Goal: Complete application form

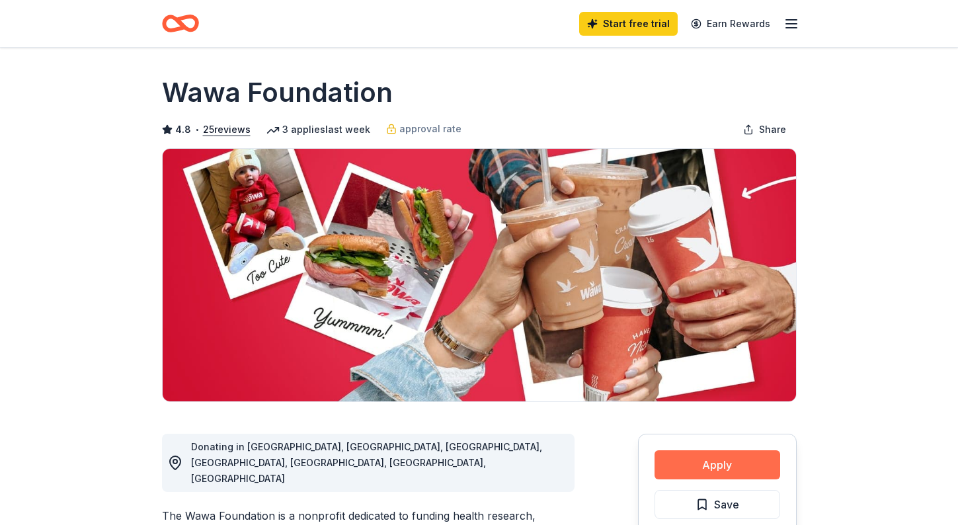
click at [717, 463] on button "Apply" at bounding box center [718, 464] width 126 height 29
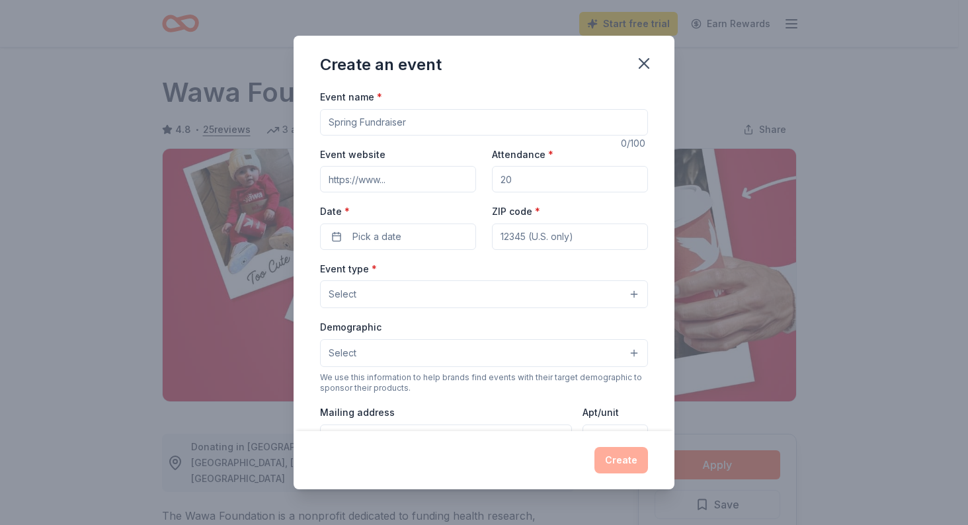
click at [479, 116] on input "Event name *" at bounding box center [484, 122] width 328 height 26
type input "Fall Bingo Fundraiser"
drag, startPoint x: 528, startPoint y: 179, endPoint x: 459, endPoint y: 177, distance: 68.8
click at [459, 177] on div "Event website Attendance * Date * Pick a date ZIP code *" at bounding box center [484, 198] width 328 height 104
drag, startPoint x: 520, startPoint y: 181, endPoint x: 484, endPoint y: 176, distance: 36.1
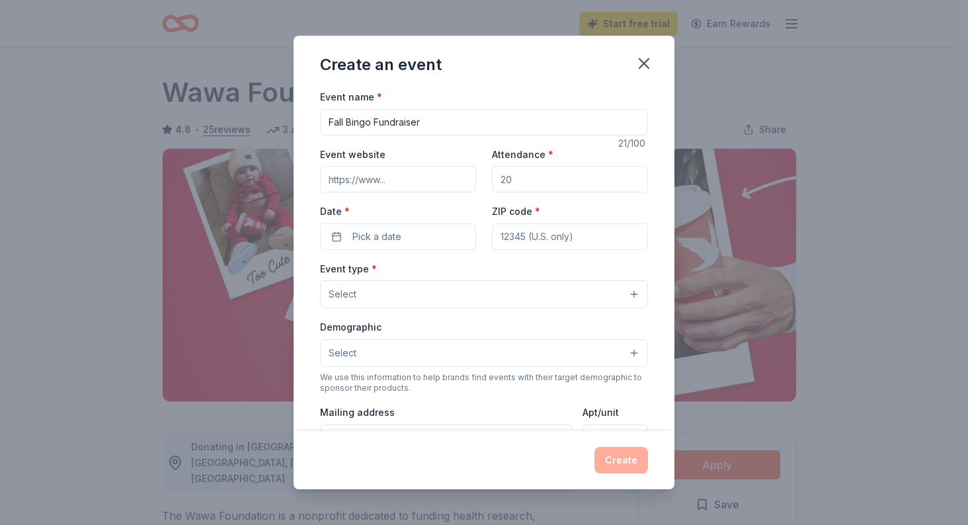
click at [484, 176] on div "Event website Attendance * Date * Pick a date ZIP code *" at bounding box center [484, 198] width 328 height 104
type input "250"
click at [417, 235] on button "Pick a date" at bounding box center [398, 236] width 156 height 26
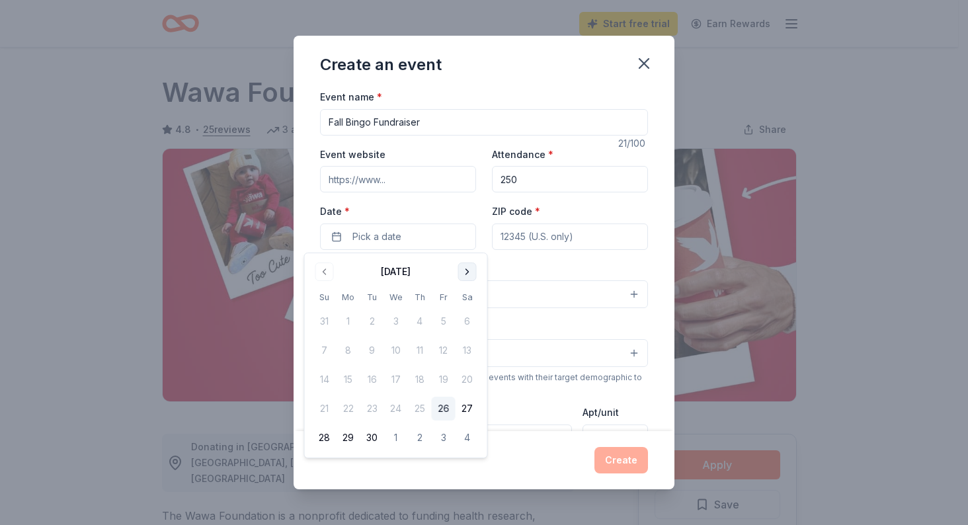
click at [466, 269] on button "Go to next month" at bounding box center [467, 272] width 19 height 19
click at [325, 350] on button "2" at bounding box center [325, 351] width 24 height 24
click at [550, 261] on div "Event type * Select" at bounding box center [484, 285] width 328 height 48
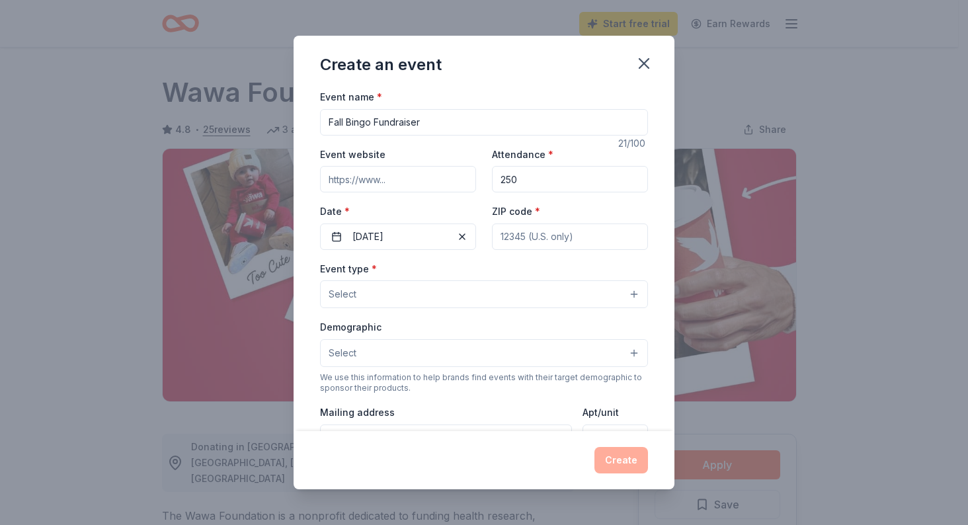
click at [532, 237] on input "ZIP code *" at bounding box center [570, 236] width 156 height 26
type input "24502"
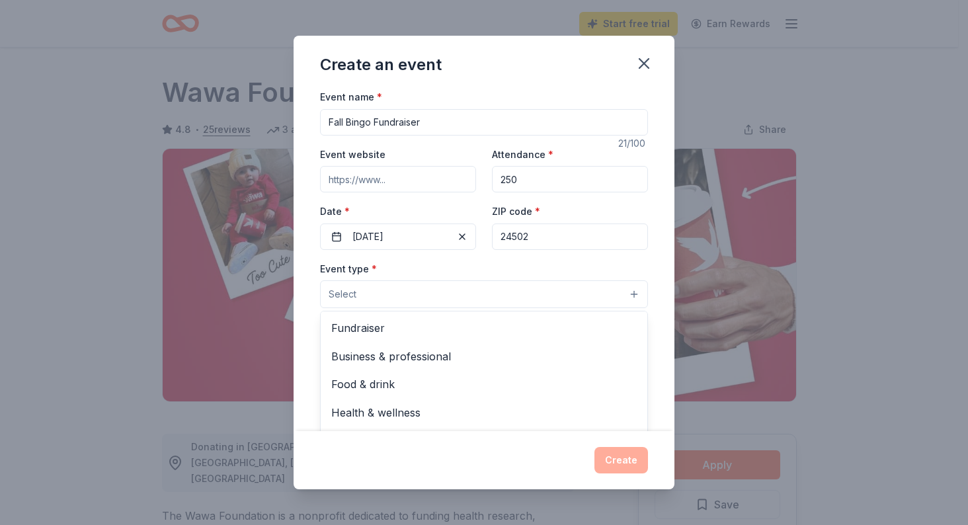
click at [382, 299] on button "Select" at bounding box center [484, 294] width 328 height 28
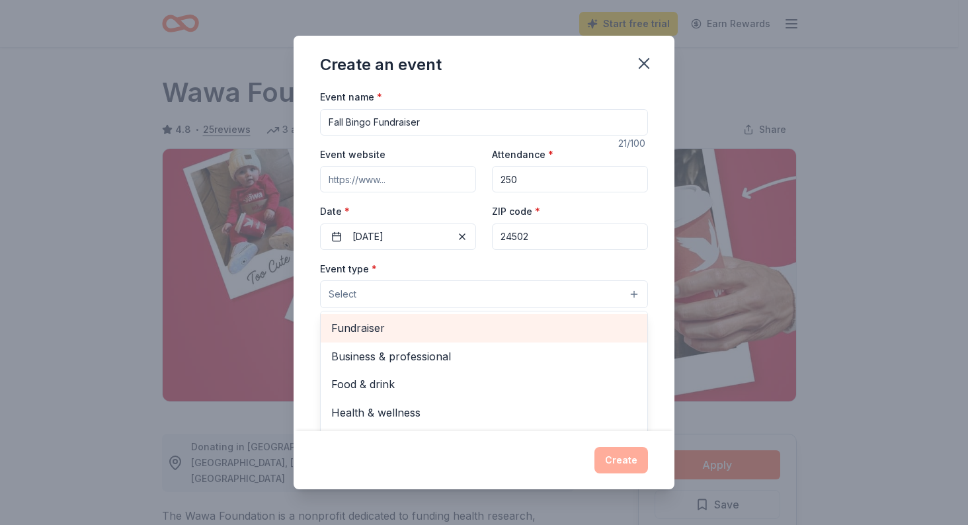
click at [388, 328] on span "Fundraiser" at bounding box center [483, 327] width 305 height 17
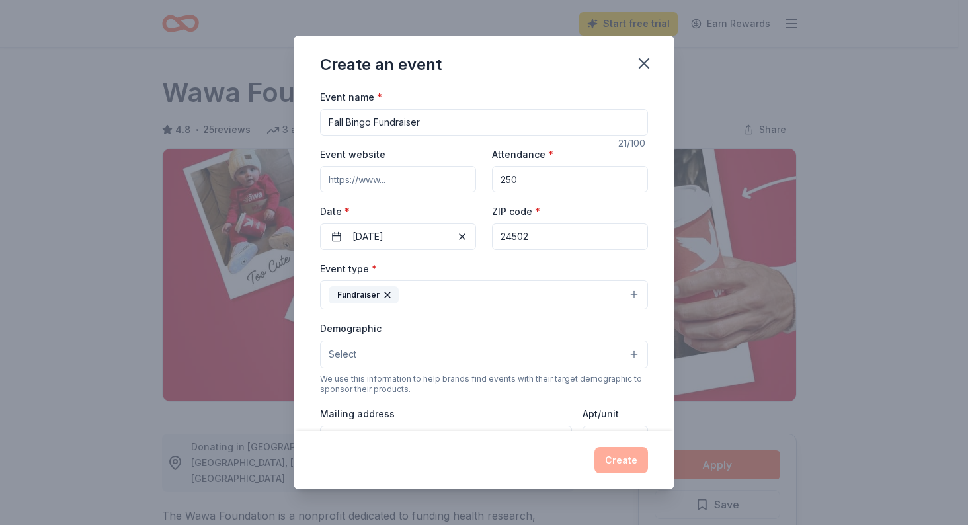
click at [534, 296] on button "Fundraiser" at bounding box center [484, 294] width 328 height 29
click at [624, 355] on button "Select" at bounding box center [484, 355] width 328 height 28
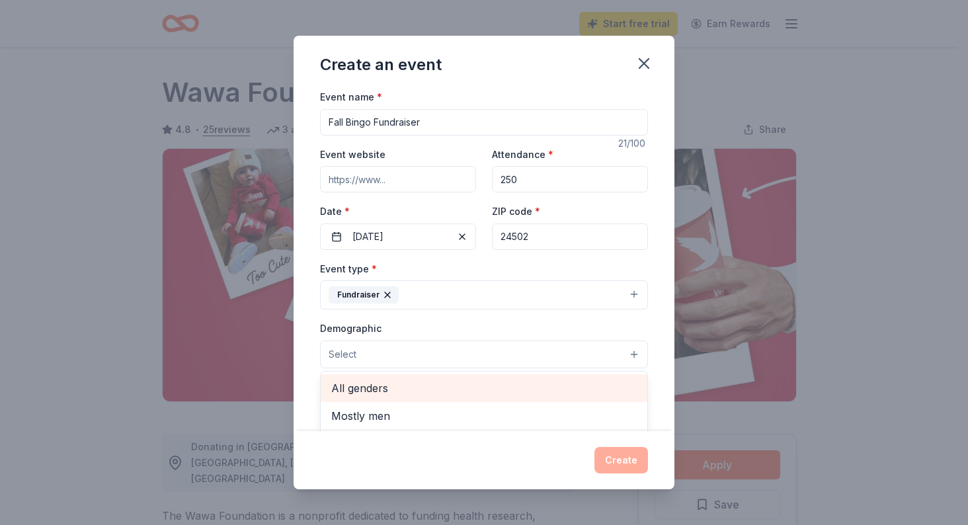
click at [547, 399] on div "All genders" at bounding box center [484, 388] width 327 height 28
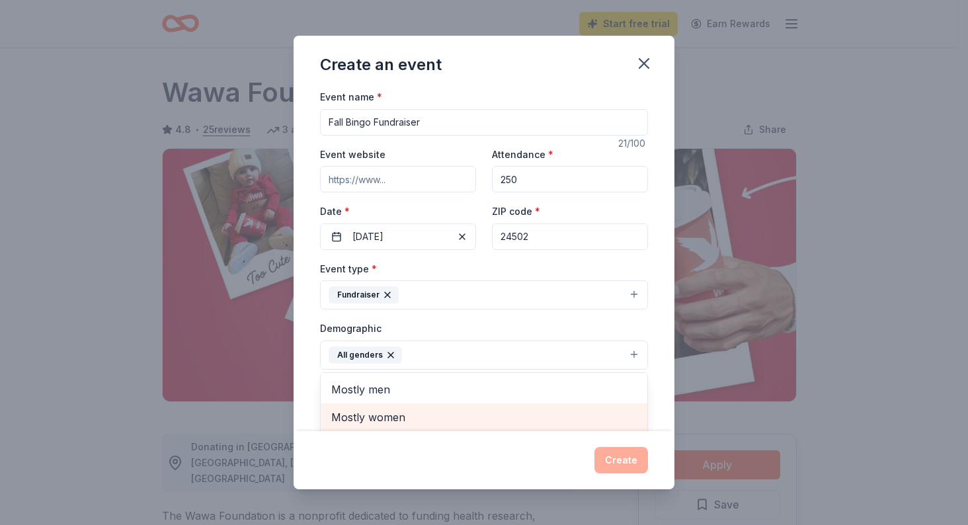
scroll to position [1, 0]
click at [520, 425] on span "Mostly women" at bounding box center [483, 416] width 305 height 17
click at [520, 425] on span "All ages" at bounding box center [483, 416] width 305 height 17
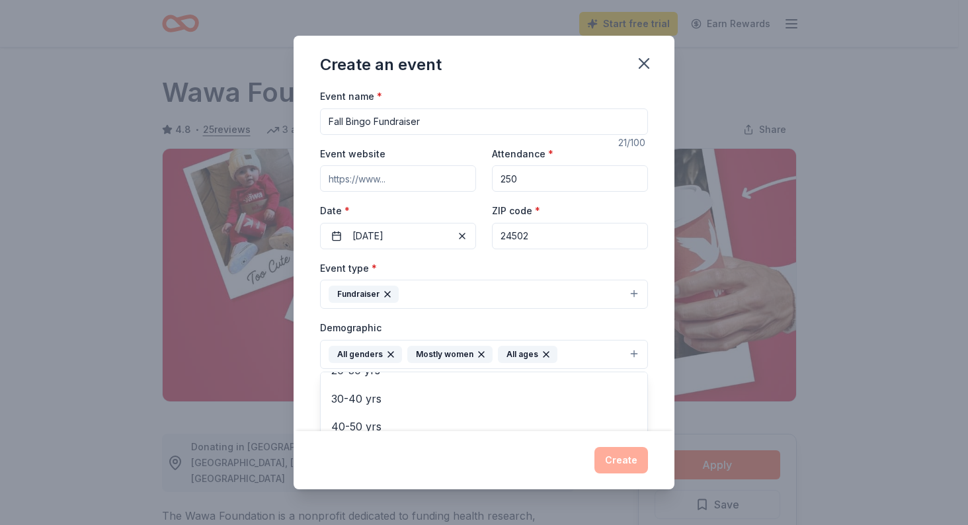
scroll to position [76, 0]
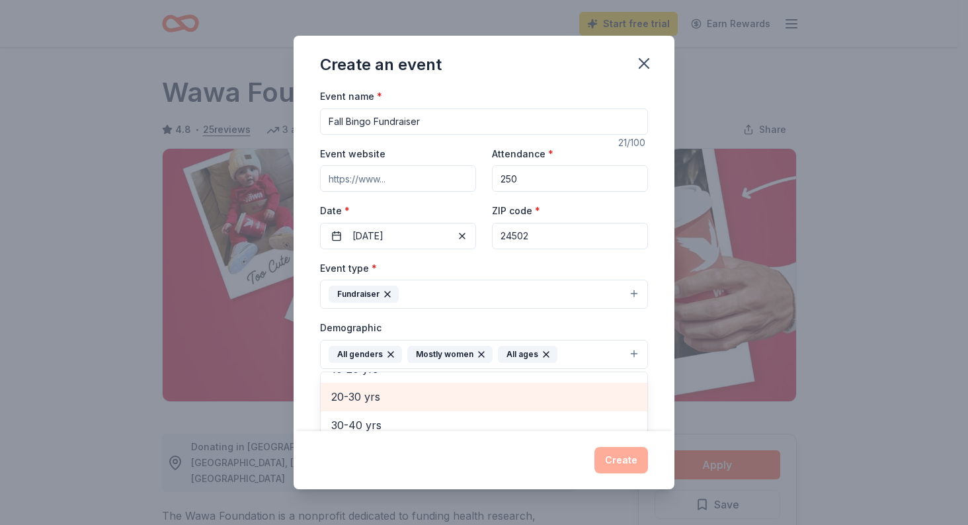
click at [462, 401] on span "20-30 yrs" at bounding box center [483, 396] width 305 height 17
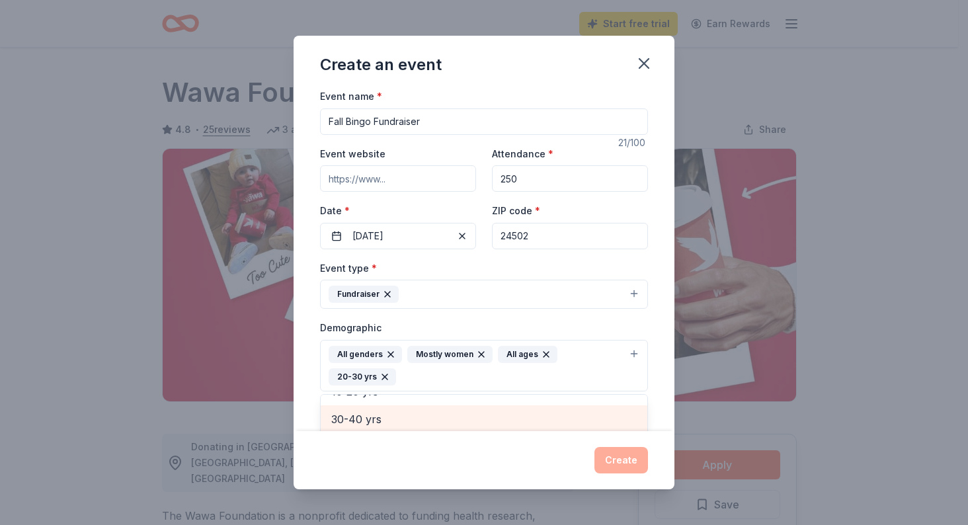
click at [463, 420] on span "30-40 yrs" at bounding box center [483, 419] width 305 height 17
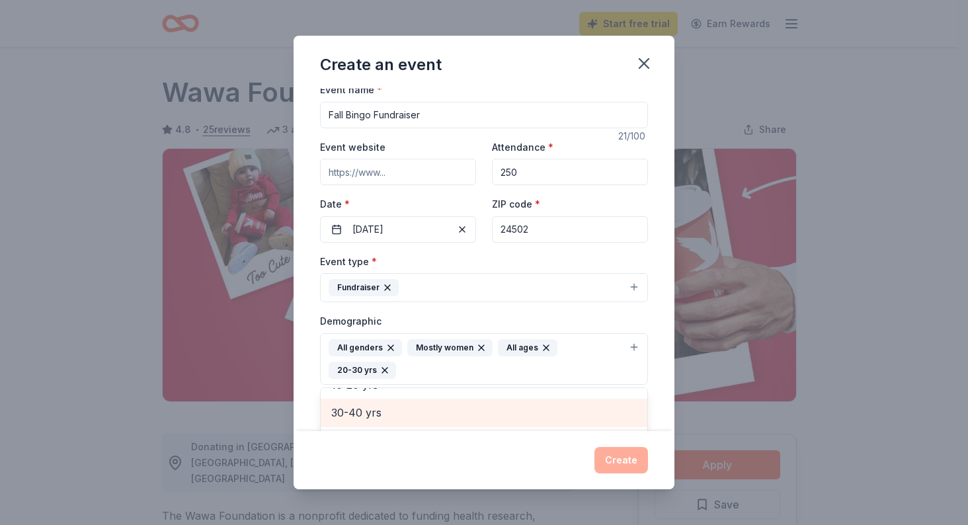
scroll to position [72, 0]
click at [463, 420] on span "40-50 yrs" at bounding box center [483, 416] width 305 height 17
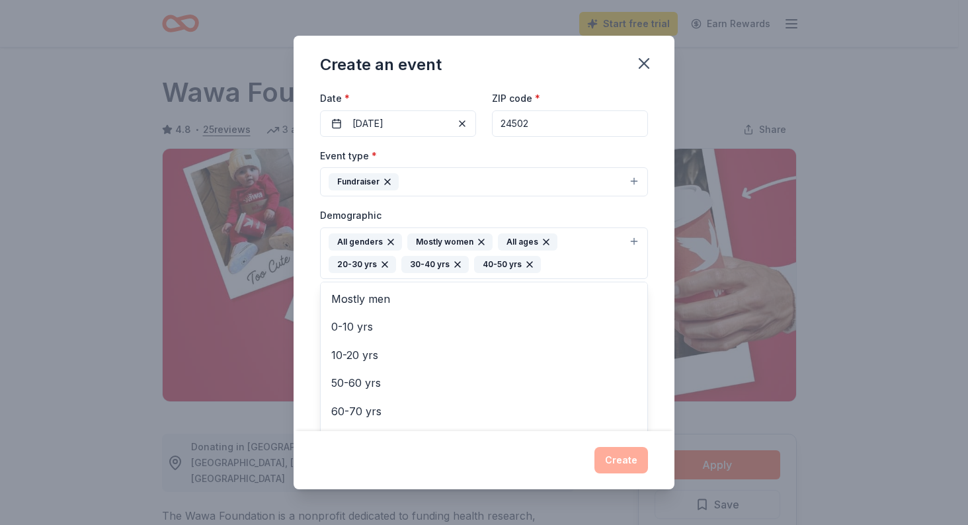
scroll to position [140, 0]
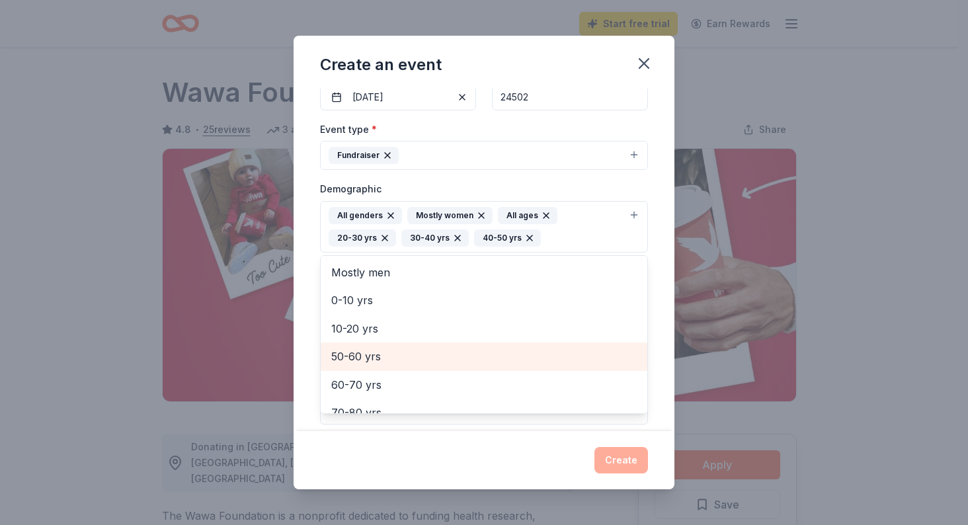
click at [352, 358] on span "50-60 yrs" at bounding box center [483, 356] width 305 height 17
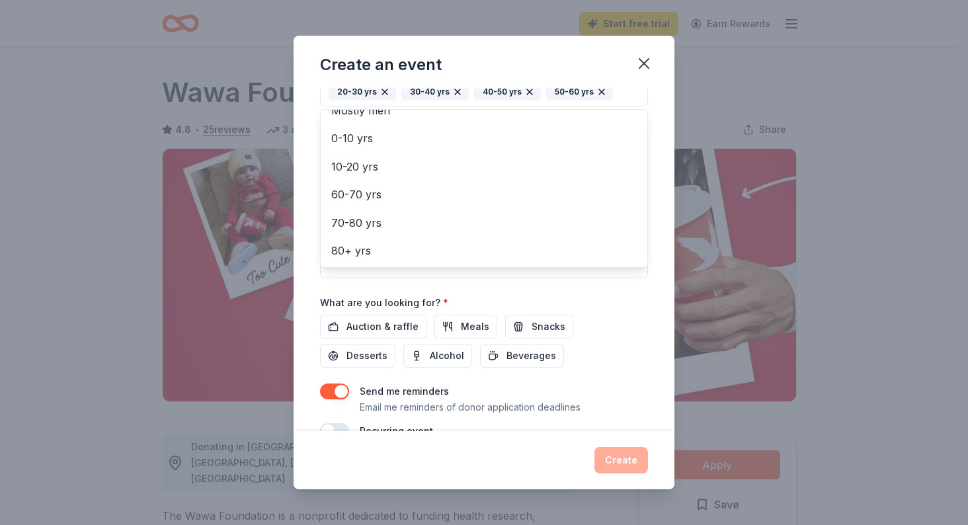
scroll to position [315, 0]
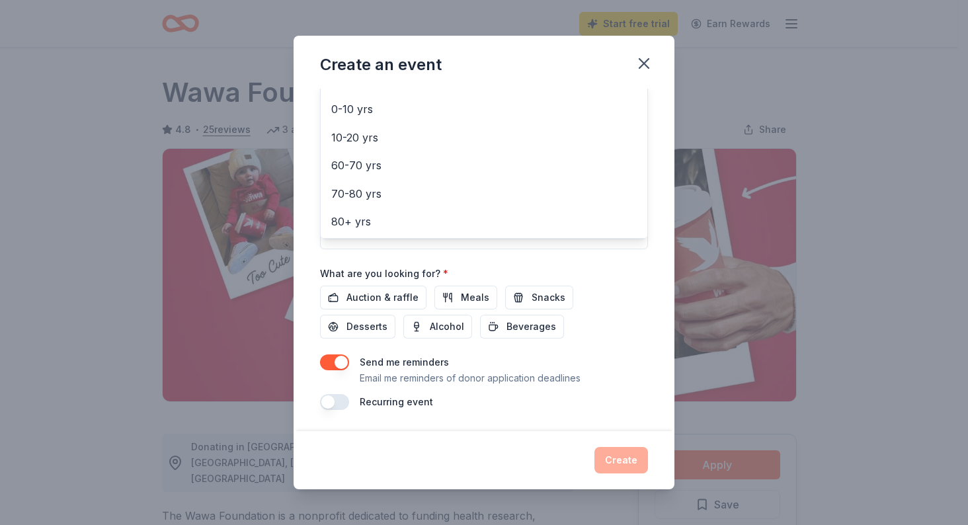
click at [394, 298] on div "Event name * Fall Bingo Fundraiser 21 /100 Event website Attendance * 250 Date …" at bounding box center [484, 92] width 328 height 636
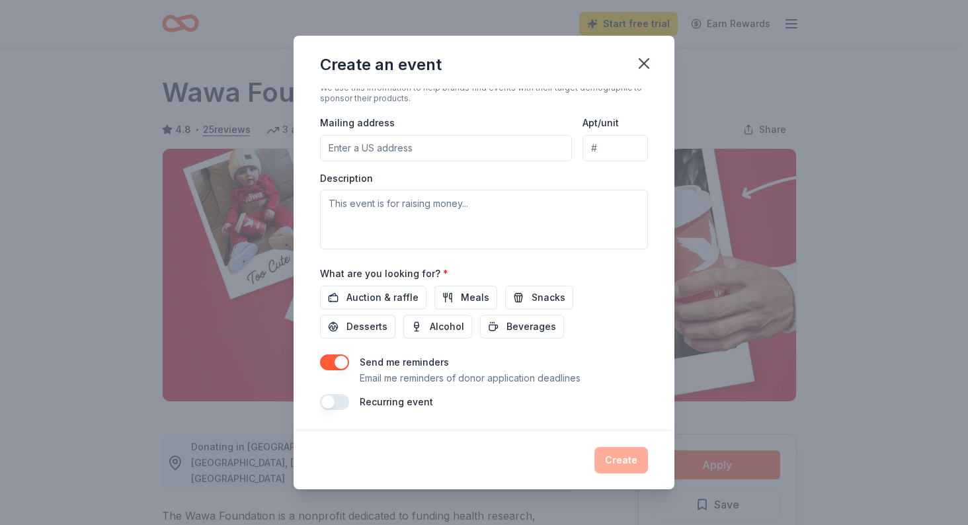
scroll to position [106, 0]
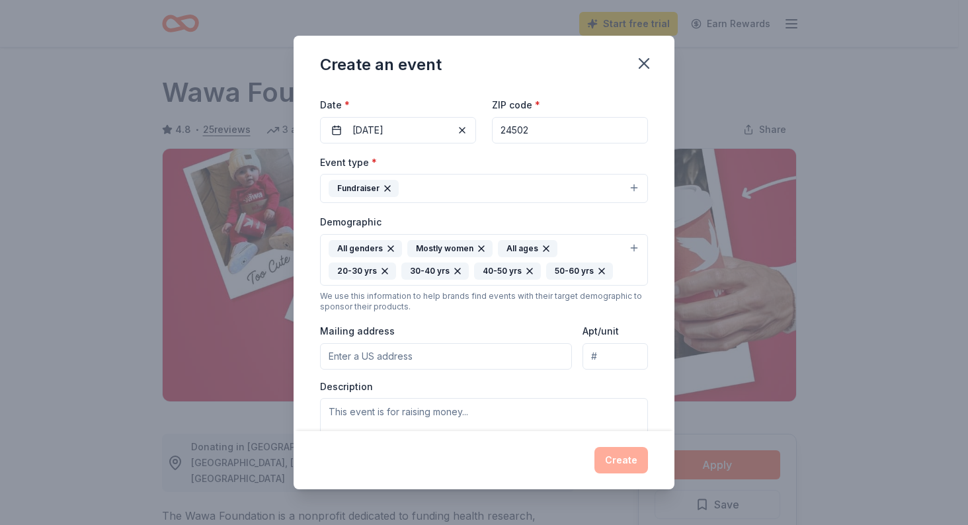
click at [452, 364] on input "Mailing address" at bounding box center [446, 356] width 252 height 26
type input "[STREET_ADDRESS][PERSON_NAME]"
click at [450, 410] on textarea at bounding box center [484, 428] width 328 height 60
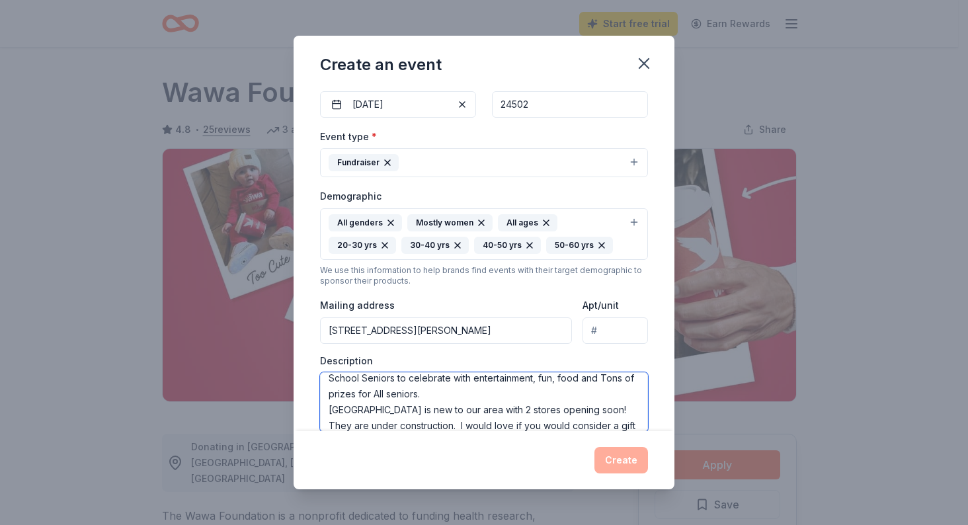
scroll to position [56, 0]
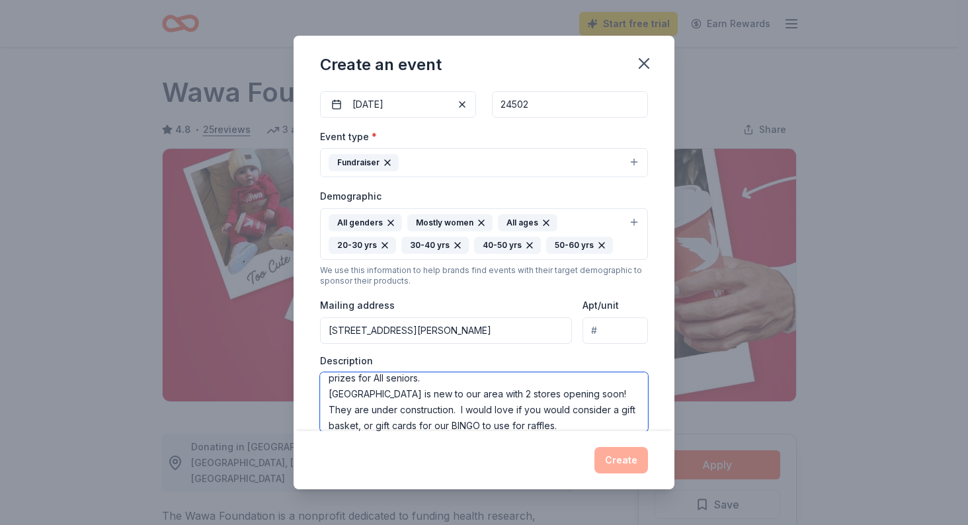
click at [579, 421] on textarea "2026 [GEOGRAPHIC_DATA] After Grad Event! For over 39 years [GEOGRAPHIC_DATA] ha…" at bounding box center [484, 402] width 328 height 60
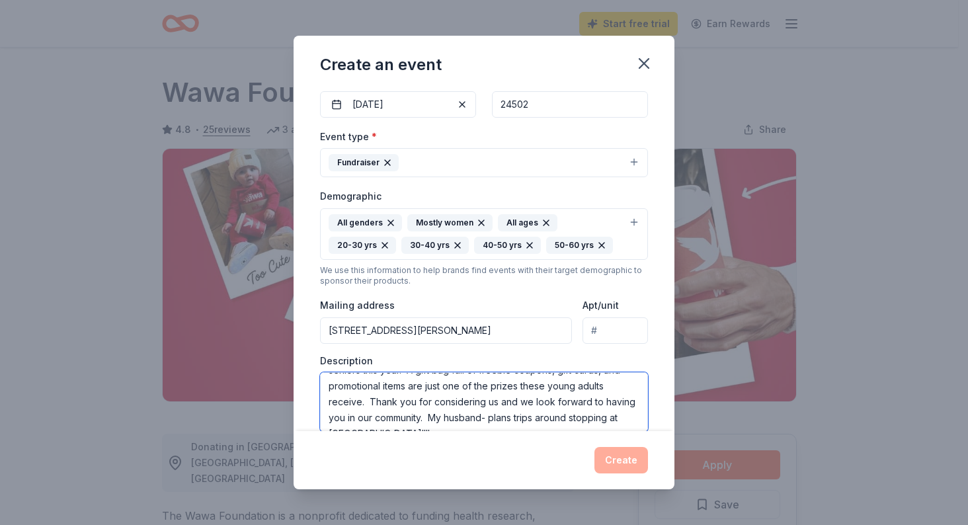
scroll to position [175, 0]
click at [479, 423] on textarea "2026 [GEOGRAPHIC_DATA] After Grad Event! For over 39 years [GEOGRAPHIC_DATA] ha…" at bounding box center [484, 402] width 328 height 60
type textarea "2026 [GEOGRAPHIC_DATA] After Grad Event! For over 39 years [GEOGRAPHIC_DATA] ha…"
click at [626, 462] on div "Create" at bounding box center [484, 460] width 328 height 26
click at [616, 464] on div "Create" at bounding box center [484, 460] width 328 height 26
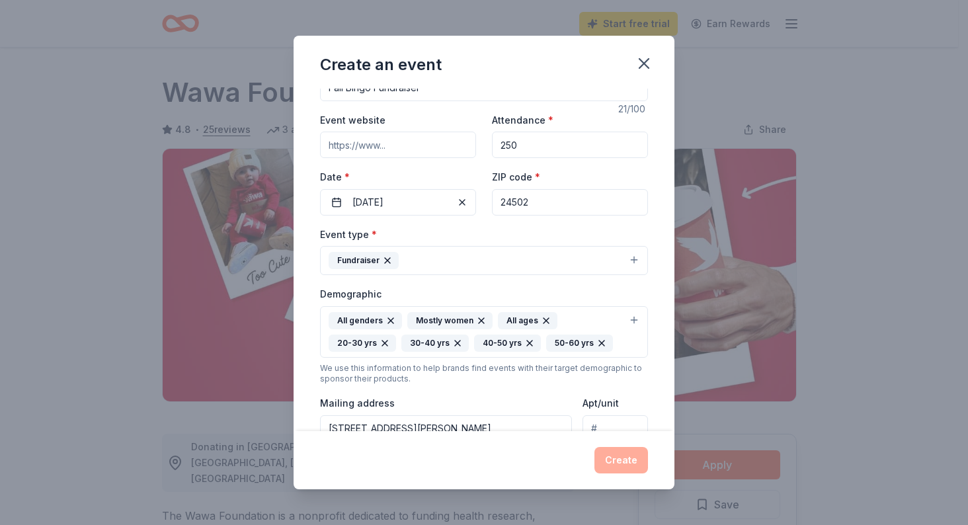
scroll to position [0, 0]
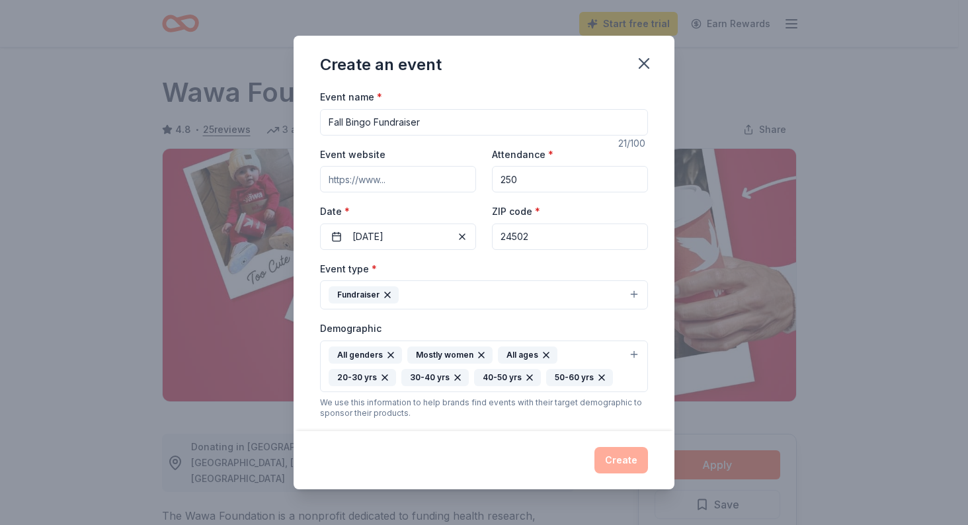
click at [619, 455] on div "Create" at bounding box center [484, 460] width 328 height 26
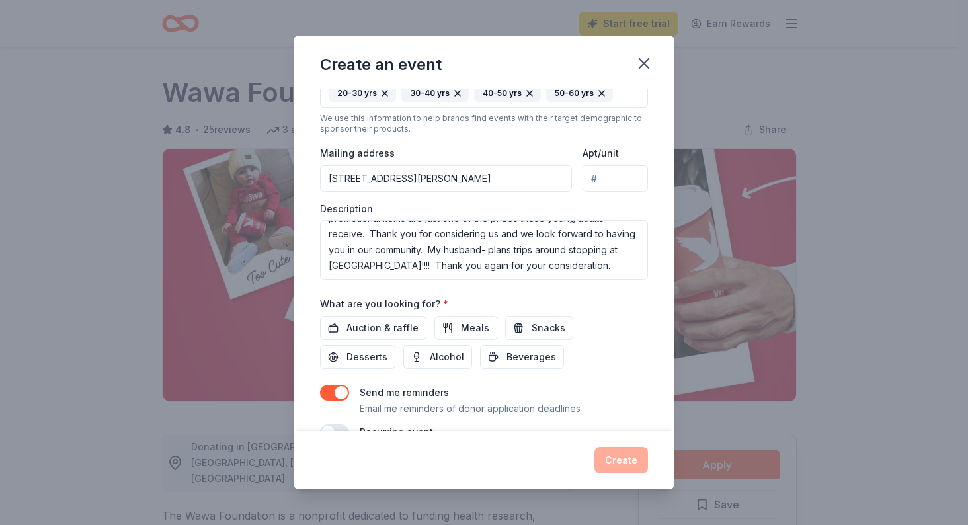
scroll to position [315, 0]
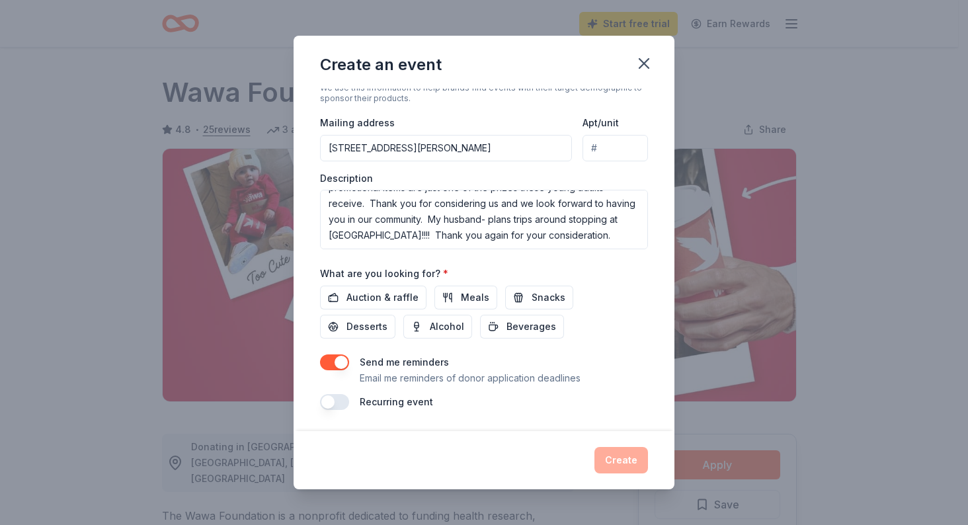
click at [617, 461] on div "Create" at bounding box center [484, 460] width 328 height 26
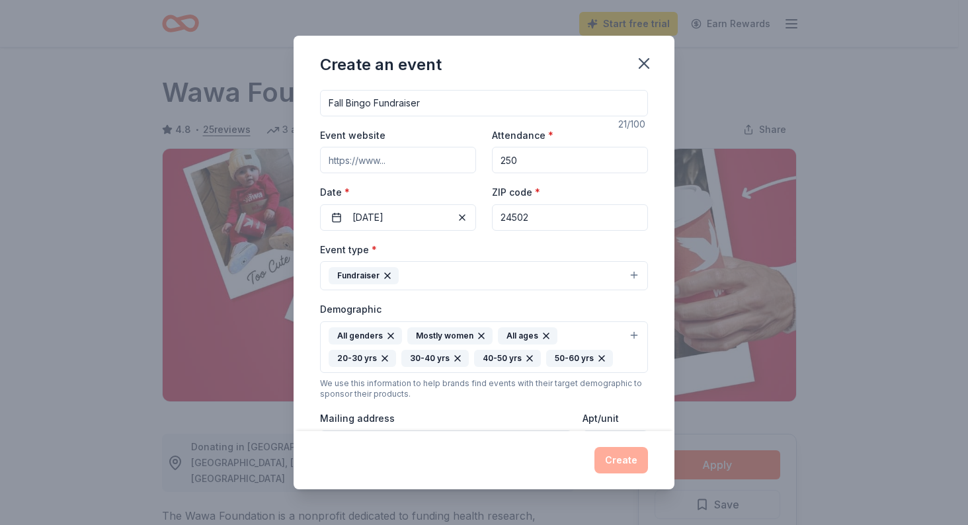
scroll to position [0, 0]
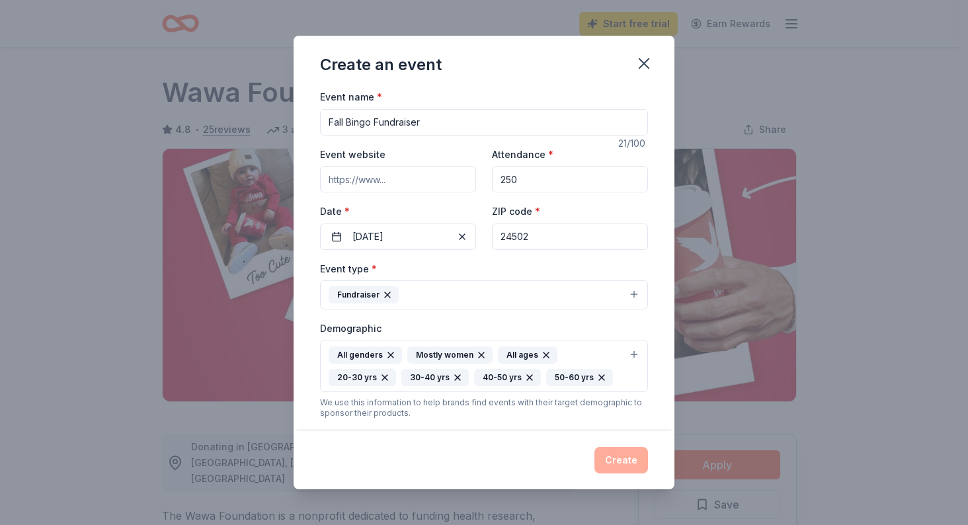
click at [403, 180] on input "Event website" at bounding box center [398, 179] width 156 height 26
click at [620, 458] on div "Create" at bounding box center [484, 460] width 328 height 26
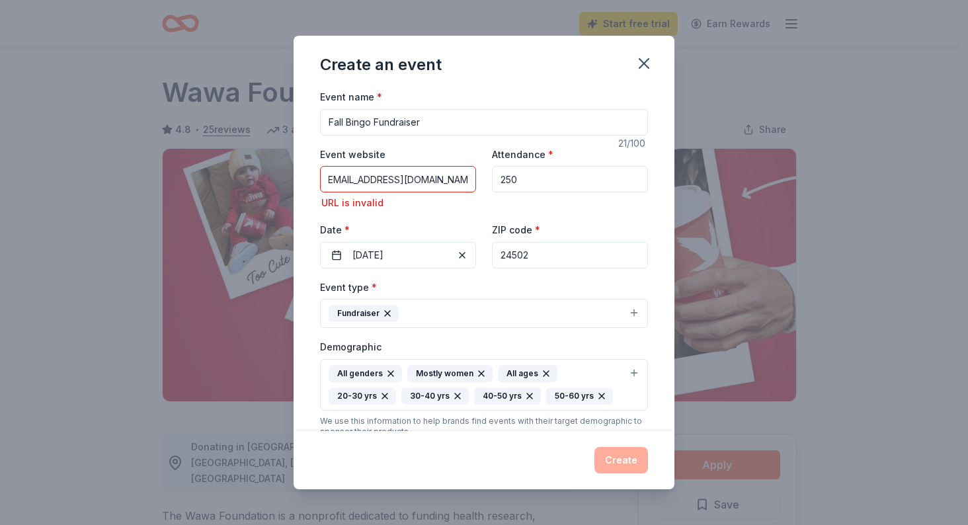
scroll to position [0, 0]
drag, startPoint x: 465, startPoint y: 177, endPoint x: 249, endPoint y: 122, distance: 223.6
click at [249, 122] on div "Create an event Event name * Fall Bingo Fundraiser 21 /100 Event website [EMAIL…" at bounding box center [484, 262] width 968 height 525
type input "[DOMAIN_NAME]"
drag, startPoint x: 366, startPoint y: 181, endPoint x: 286, endPoint y: 175, distance: 79.6
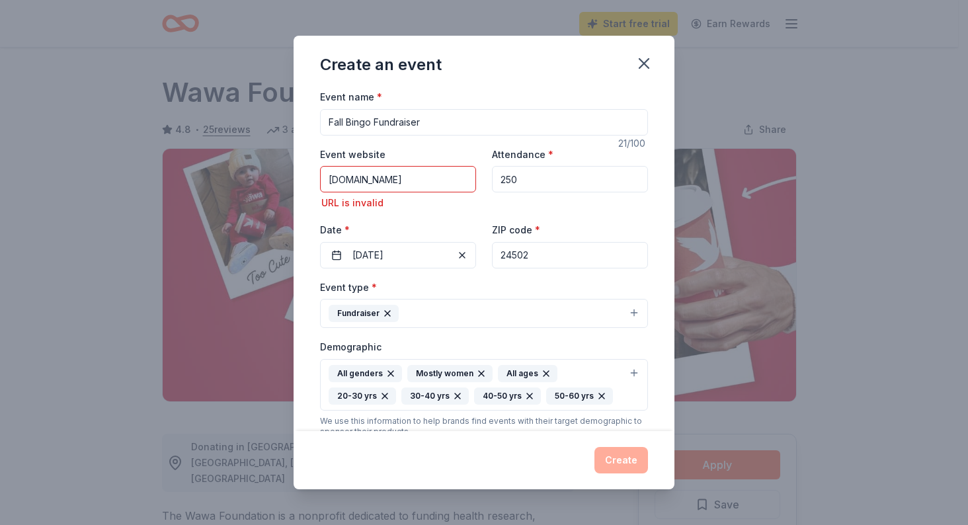
click at [286, 175] on div "Create an event Event name * Fall Bingo Fundraiser 21 /100 Event website [DOMAI…" at bounding box center [484, 262] width 968 height 525
click at [535, 183] on input "250" at bounding box center [570, 179] width 156 height 26
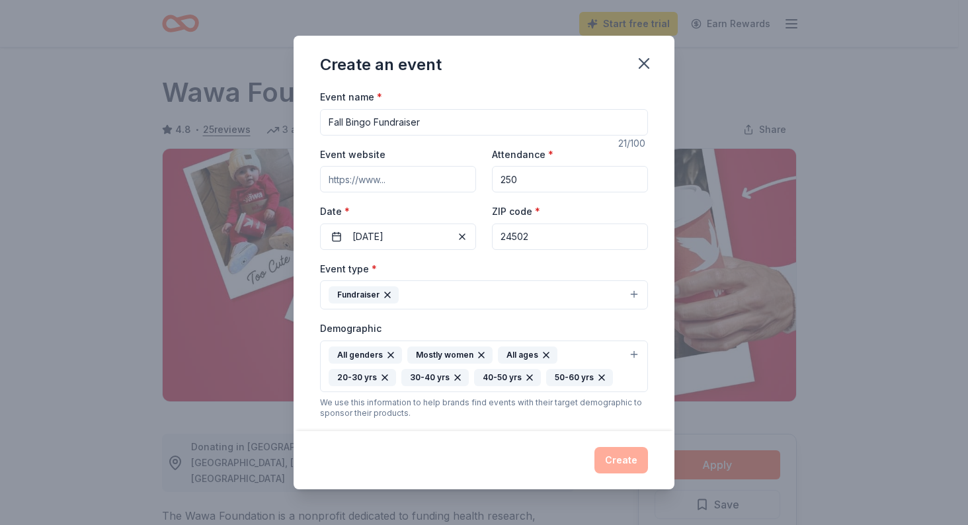
drag, startPoint x: 456, startPoint y: 125, endPoint x: 282, endPoint y: 154, distance: 176.3
click at [282, 154] on div "Create an event Event name * Fall Bingo Fundraiser 21 /100 Event website Attend…" at bounding box center [484, 262] width 968 height 525
type input "[GEOGRAPHIC_DATA] Fall Bingo for After Grad"
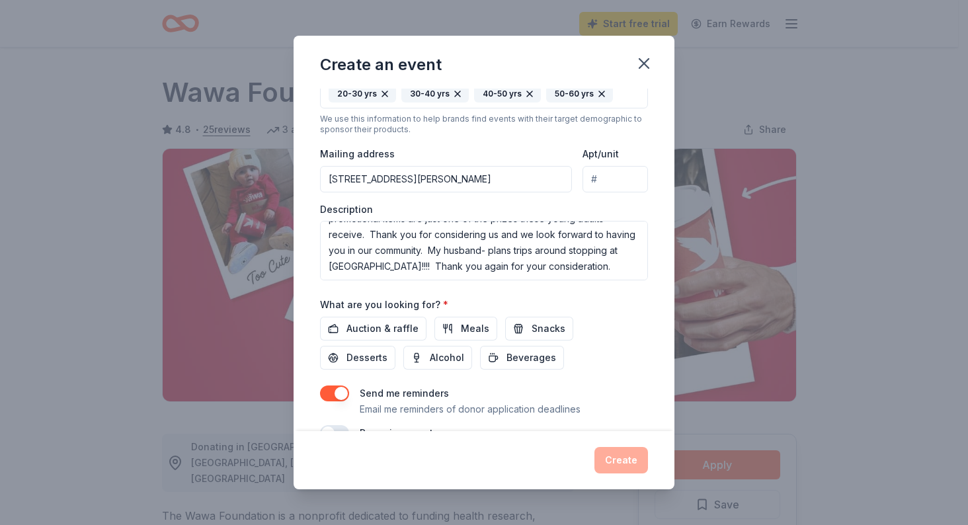
scroll to position [287, 0]
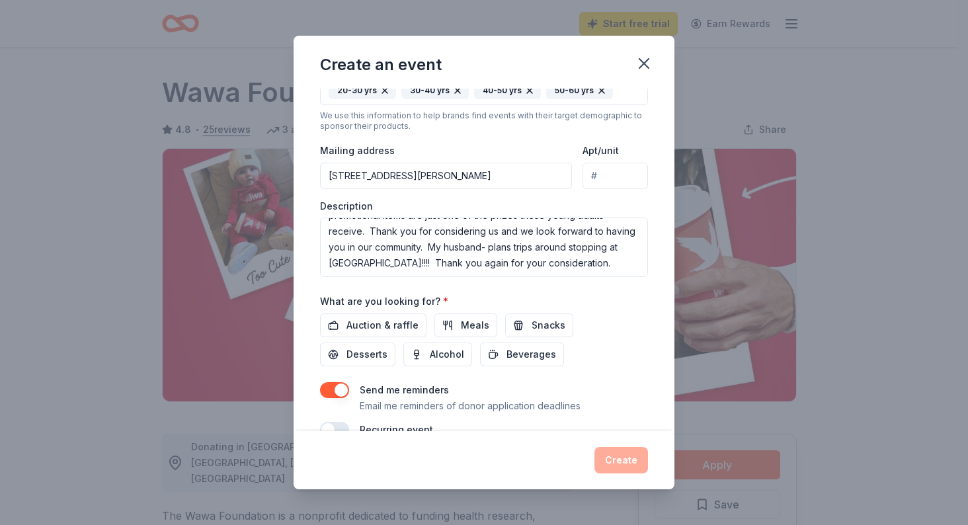
click at [701, 288] on div "Create an event Event name * [GEOGRAPHIC_DATA] Fall Bingo for After Grad 48 /10…" at bounding box center [484, 262] width 968 height 525
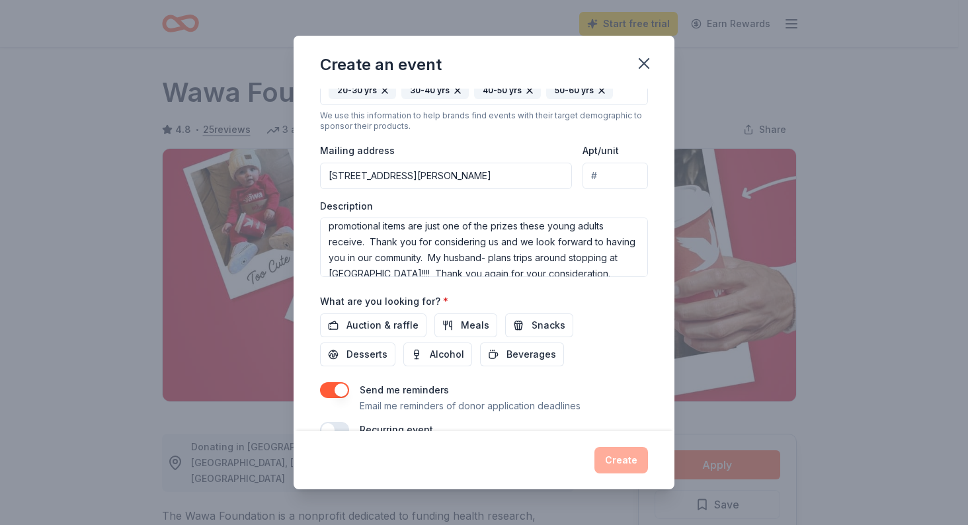
scroll to position [315, 0]
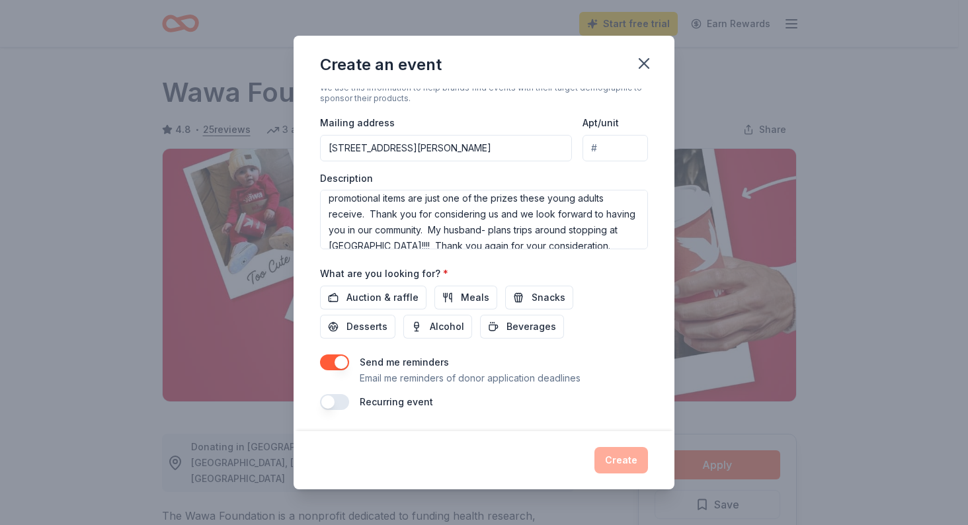
click at [332, 403] on button "button" at bounding box center [334, 402] width 29 height 16
click at [623, 460] on div "Create" at bounding box center [484, 460] width 328 height 26
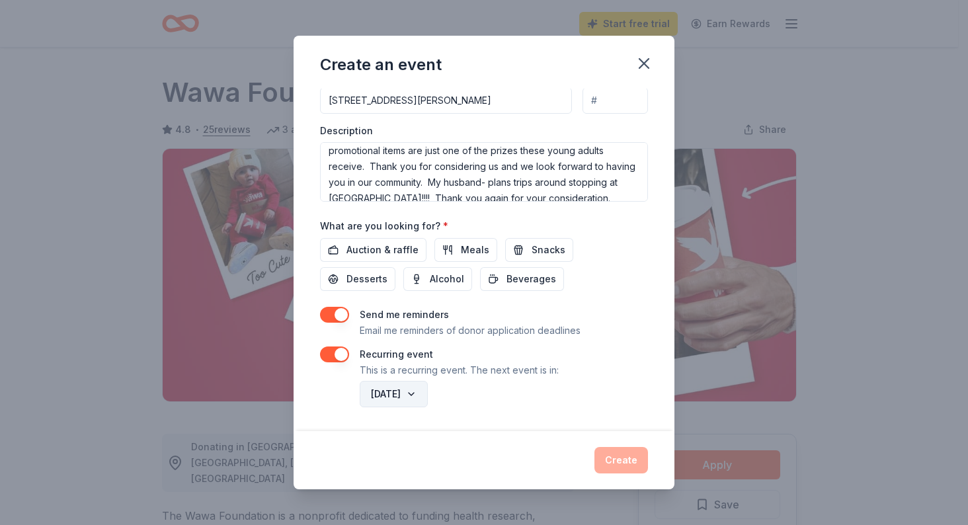
click at [428, 392] on button "[DATE]" at bounding box center [394, 394] width 68 height 26
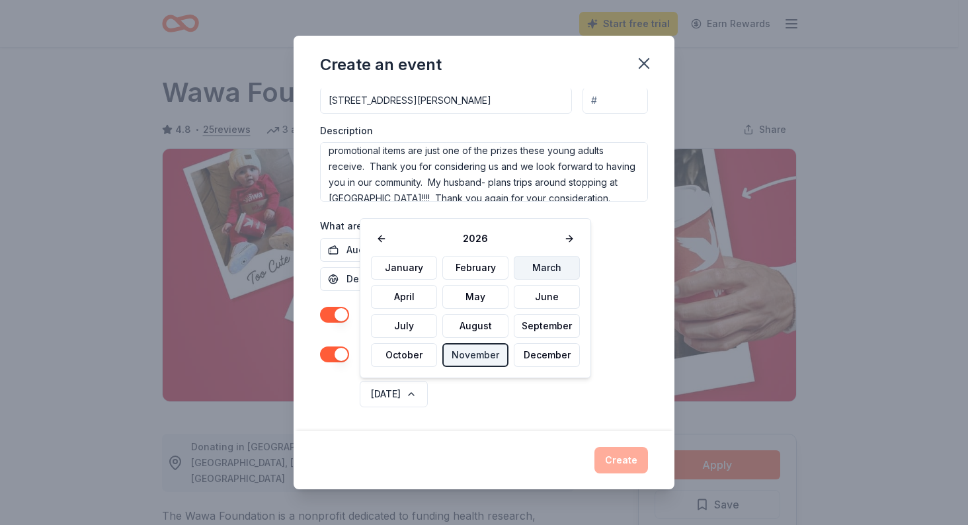
click at [536, 264] on button "March" at bounding box center [547, 268] width 66 height 24
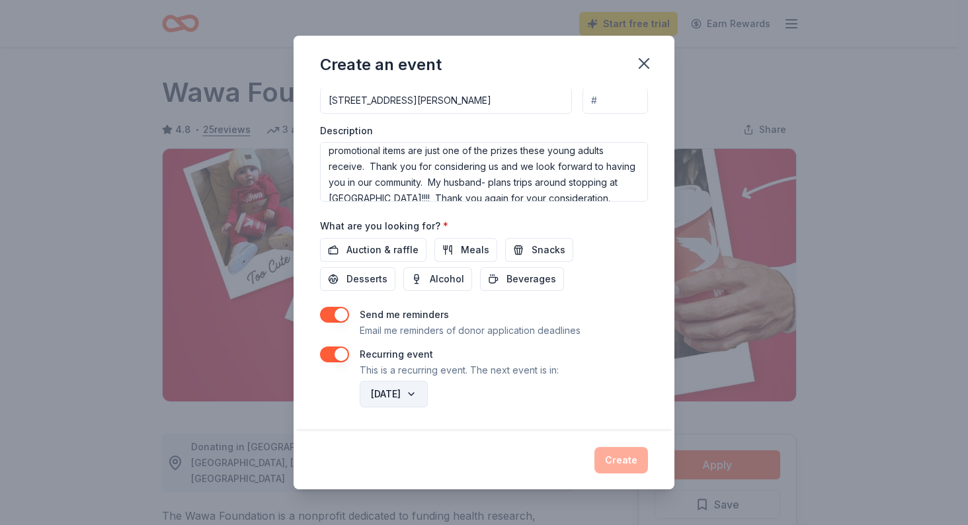
click at [428, 391] on button "[DATE]" at bounding box center [394, 394] width 68 height 26
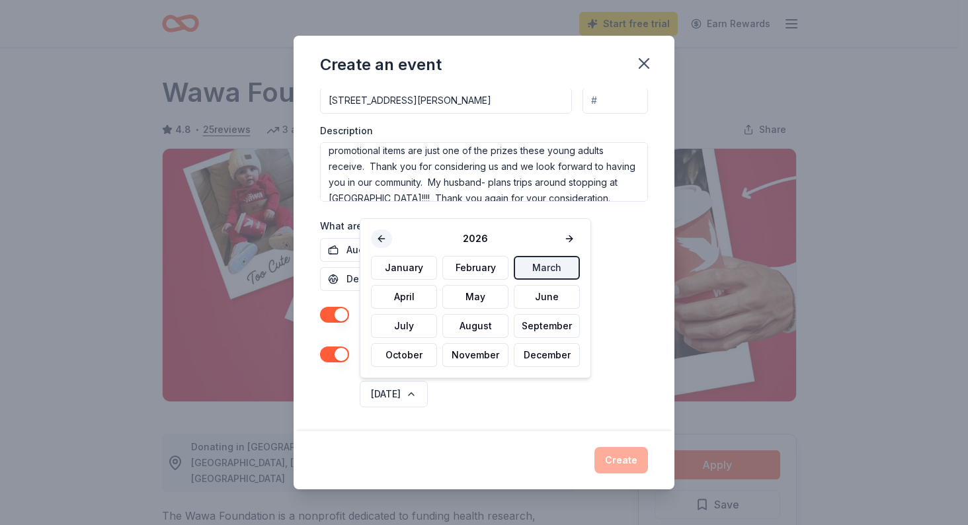
click at [382, 242] on button at bounding box center [381, 238] width 21 height 19
click at [414, 393] on button "[DATE]" at bounding box center [394, 394] width 68 height 26
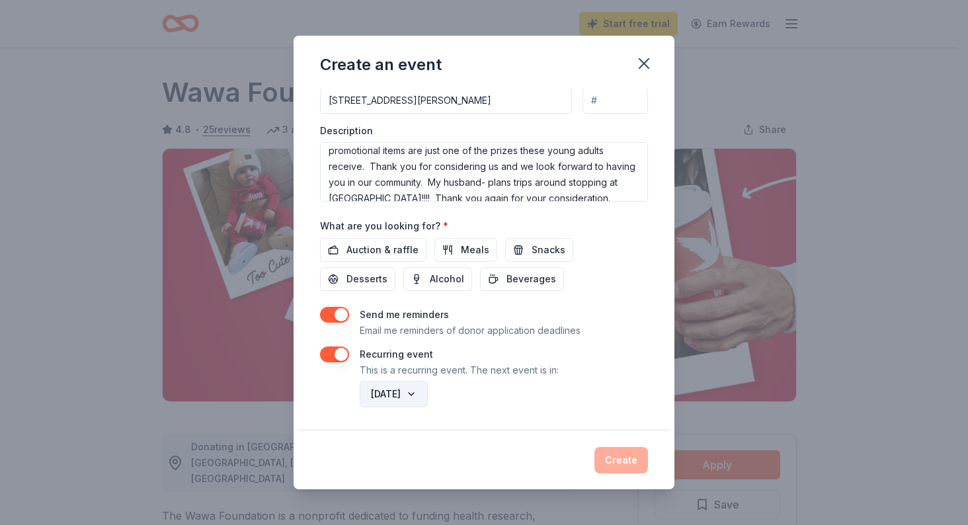
click at [428, 397] on button "[DATE]" at bounding box center [394, 394] width 68 height 26
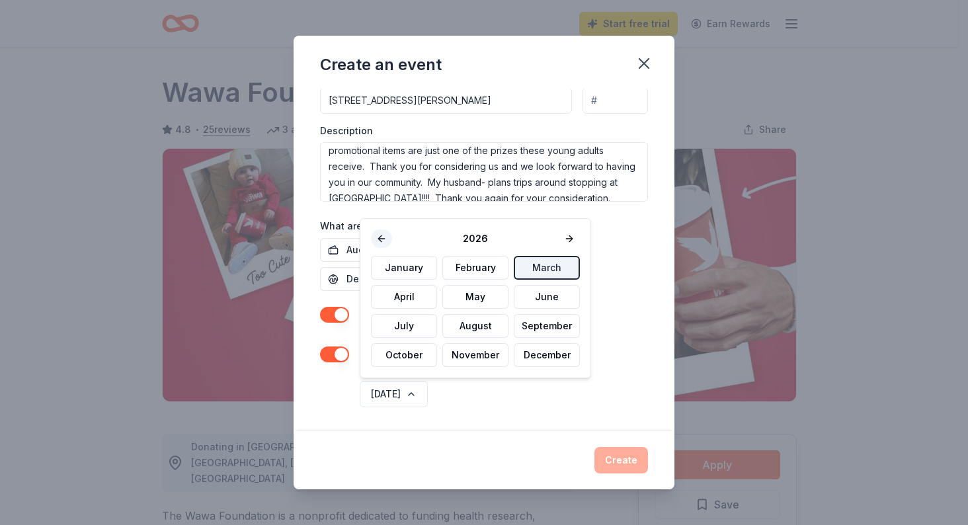
click at [382, 238] on button at bounding box center [381, 238] width 21 height 19
click at [551, 268] on div "January February March April May June July August September October November De…" at bounding box center [475, 311] width 209 height 111
click at [491, 358] on button "November" at bounding box center [475, 355] width 66 height 24
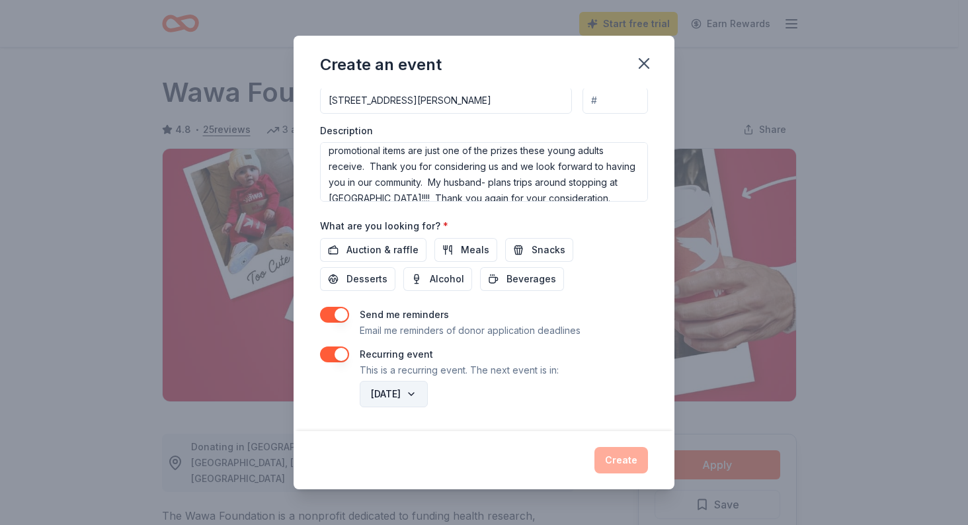
click at [428, 396] on button "[DATE]" at bounding box center [394, 394] width 68 height 26
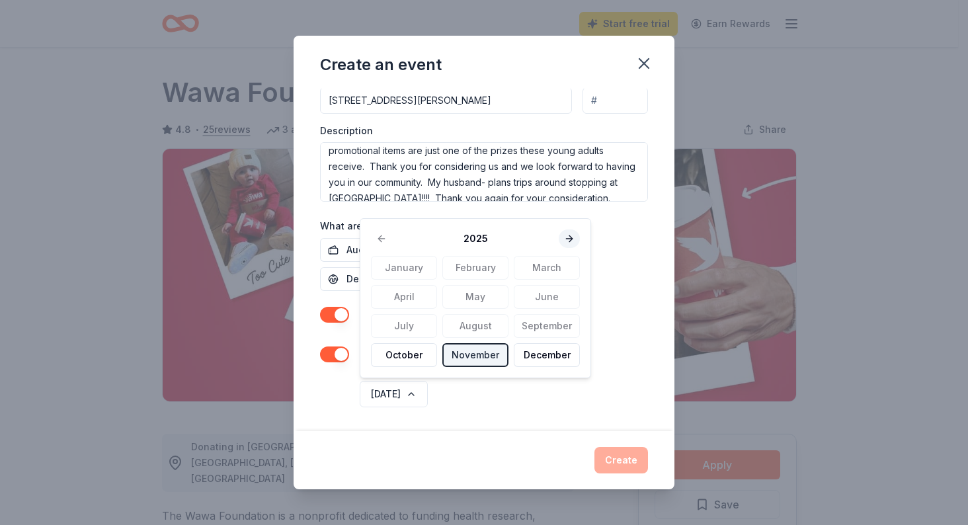
click at [559, 233] on button at bounding box center [569, 238] width 21 height 19
click at [540, 270] on button "March" at bounding box center [547, 268] width 66 height 24
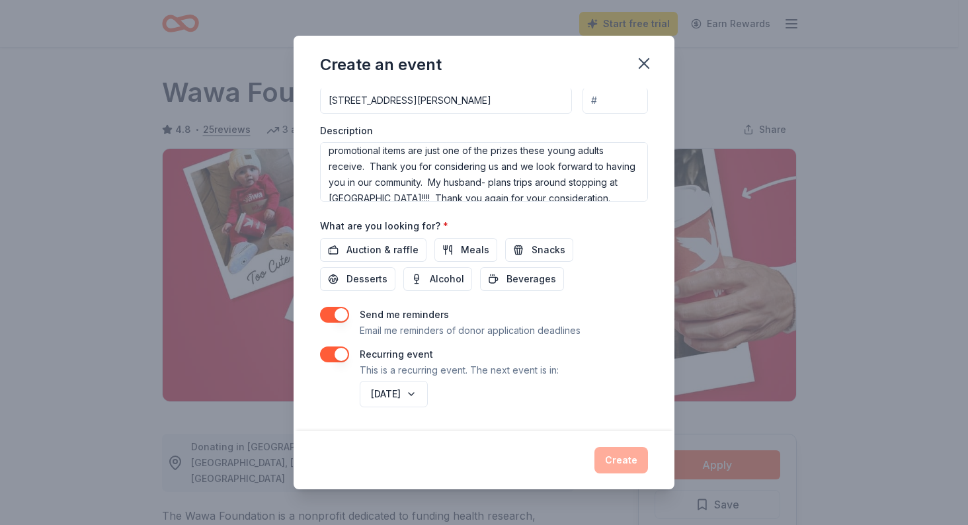
click at [626, 462] on div "Create" at bounding box center [484, 460] width 328 height 26
click at [400, 252] on span "Auction & raffle" at bounding box center [382, 250] width 72 height 16
click at [622, 452] on button "Create" at bounding box center [621, 460] width 54 height 26
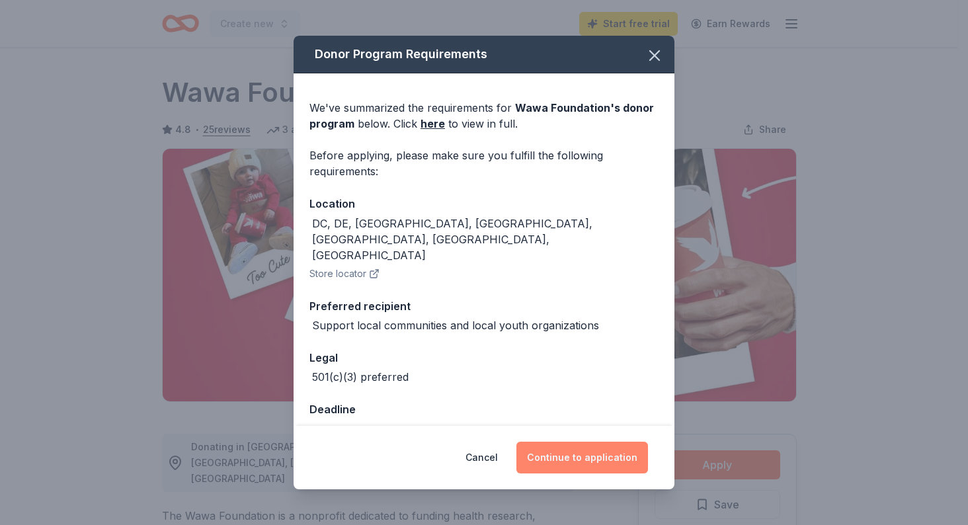
click at [592, 443] on button "Continue to application" at bounding box center [582, 458] width 132 height 32
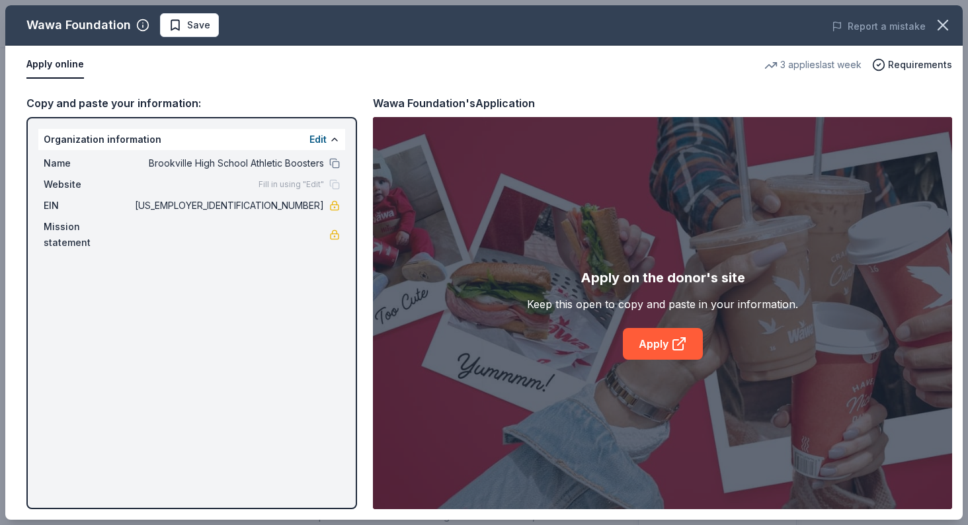
click at [658, 350] on div "Wawa Foundation Save Report a mistake Apply online 3 applies last week Requirem…" at bounding box center [483, 262] width 957 height 514
click at [662, 341] on div "Wawa Foundation Save Report a mistake Apply online 3 applies last week Requirem…" at bounding box center [483, 262] width 957 height 514
click at [504, 373] on div "Wawa Foundation Save Report a mistake Apply online 3 applies last week Requirem…" at bounding box center [483, 262] width 957 height 514
click at [653, 346] on div "Wawa Foundation Save Report a mistake Apply online 3 applies last week Requirem…" at bounding box center [483, 262] width 957 height 514
click at [663, 348] on div "Wawa Foundation Save Report a mistake Apply online 3 applies last week Requirem…" at bounding box center [483, 262] width 957 height 514
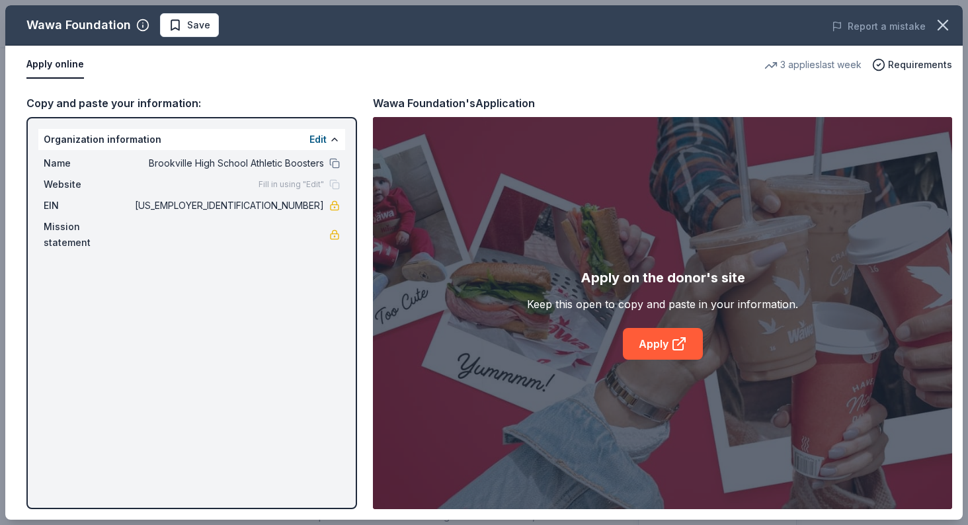
click at [57, 60] on div "Wawa Foundation Save Report a mistake Apply online 3 applies last week Requirem…" at bounding box center [483, 262] width 957 height 514
click at [667, 504] on div "Wawa Foundation Save Report a mistake Apply online 3 applies last week Requirem…" at bounding box center [483, 262] width 957 height 514
click at [331, 232] on div "Wawa Foundation Save Report a mistake Apply online 3 applies last week Requirem…" at bounding box center [483, 262] width 957 height 514
click at [83, 252] on div "Wawa Foundation Save Report a mistake Apply online 3 applies last week Requirem…" at bounding box center [483, 262] width 957 height 514
click at [335, 134] on div "Wawa Foundation Save Report a mistake Apply online 3 applies last week Requirem…" at bounding box center [483, 262] width 957 height 514
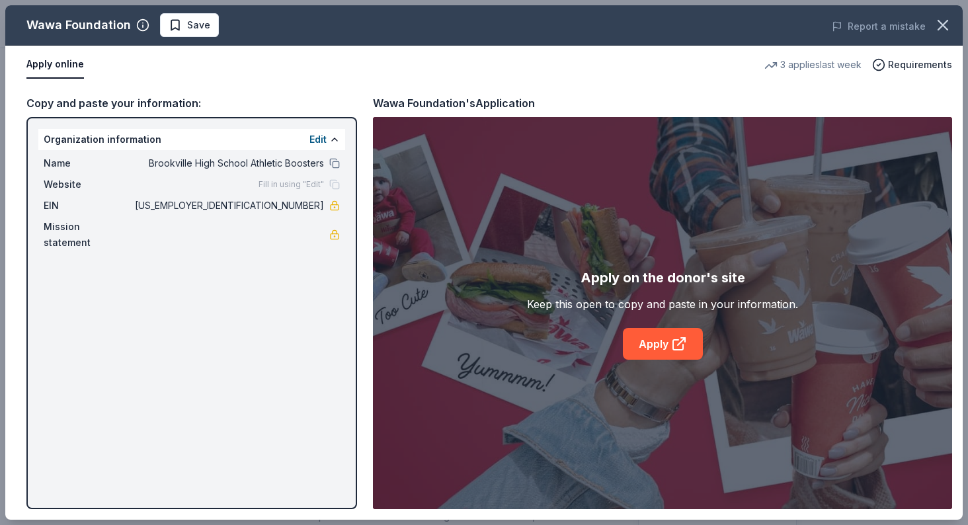
click at [317, 140] on div "Wawa Foundation Save Report a mistake Apply online 3 applies last week Requirem…" at bounding box center [483, 262] width 957 height 514
click at [313, 143] on div "Wawa Foundation Save Report a mistake Apply online 3 applies last week Requirem…" at bounding box center [483, 262] width 957 height 514
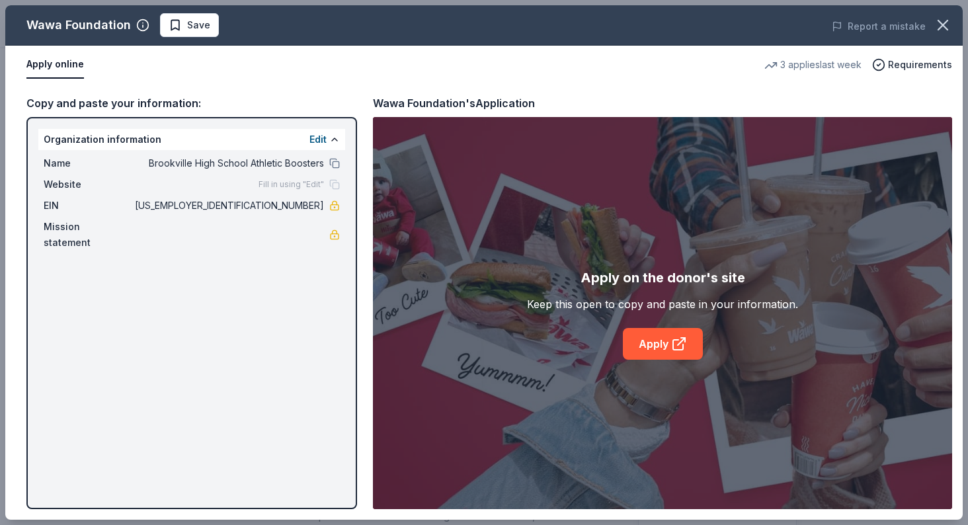
click at [327, 136] on div "Wawa Foundation Save Report a mistake Apply online 3 applies last week Requirem…" at bounding box center [483, 262] width 957 height 514
click at [323, 136] on div "Wawa Foundation Save Report a mistake Apply online 3 applies last week Requirem…" at bounding box center [483, 262] width 957 height 514
click at [120, 141] on div "Wawa Foundation Save Report a mistake Apply online 3 applies last week Requirem…" at bounding box center [483, 262] width 957 height 514
click at [203, 106] on div "Wawa Foundation Save Report a mistake Apply online 3 applies last week Requirem…" at bounding box center [483, 262] width 957 height 514
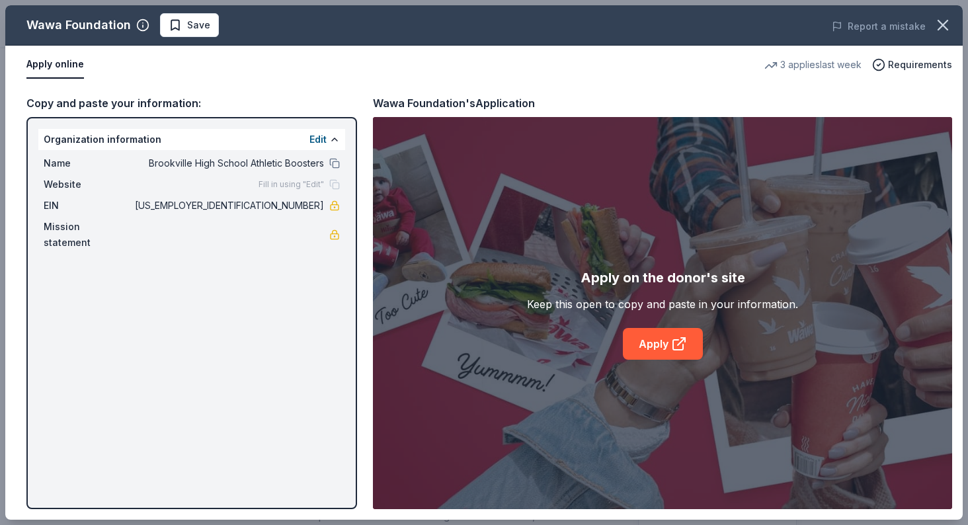
click at [809, 72] on div "Wawa Foundation Save Report a mistake Apply online 3 applies last week Requirem…" at bounding box center [483, 262] width 957 height 514
click at [647, 350] on div "Wawa Foundation Save Report a mistake Apply online 3 applies last week Requirem…" at bounding box center [483, 262] width 957 height 514
drag, startPoint x: 647, startPoint y: 350, endPoint x: 579, endPoint y: 322, distance: 73.6
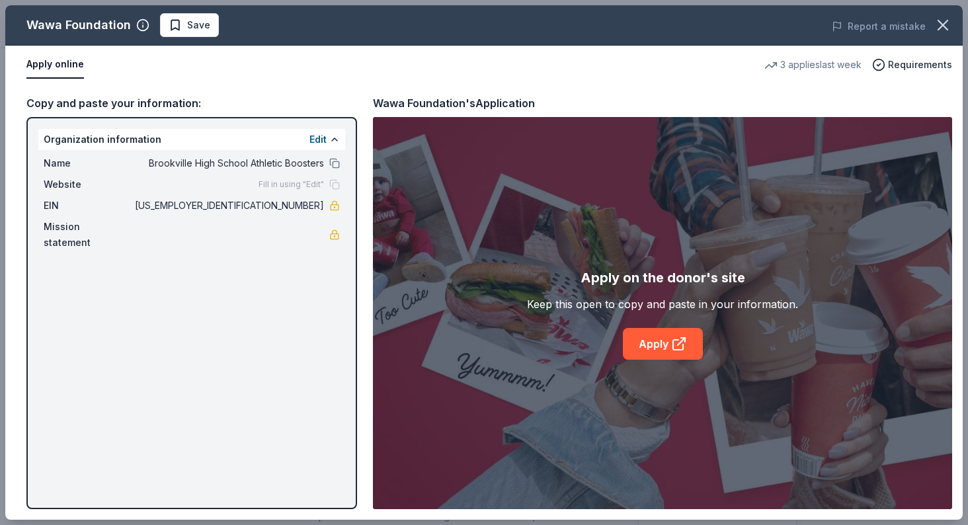
click at [579, 322] on div "Wawa Foundation Save Report a mistake Apply online 3 applies last week Requirem…" at bounding box center [483, 262] width 957 height 514
click at [337, 208] on div "Wawa Foundation Save Report a mistake Apply online 3 applies last week Requirem…" at bounding box center [483, 262] width 957 height 514
click at [637, 343] on div "Wawa Foundation Save Report a mistake Apply online 3 applies last week Requirem…" at bounding box center [483, 262] width 957 height 514
click at [140, 237] on div "Wawa Foundation Save Report a mistake Apply online 3 applies last week Requirem…" at bounding box center [483, 262] width 957 height 514
